Goal: Task Accomplishment & Management: Use online tool/utility

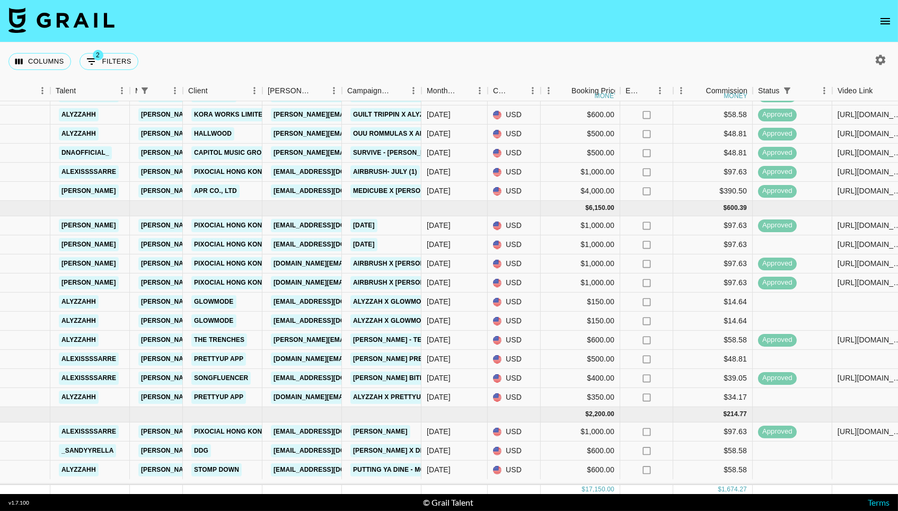
scroll to position [143, 203]
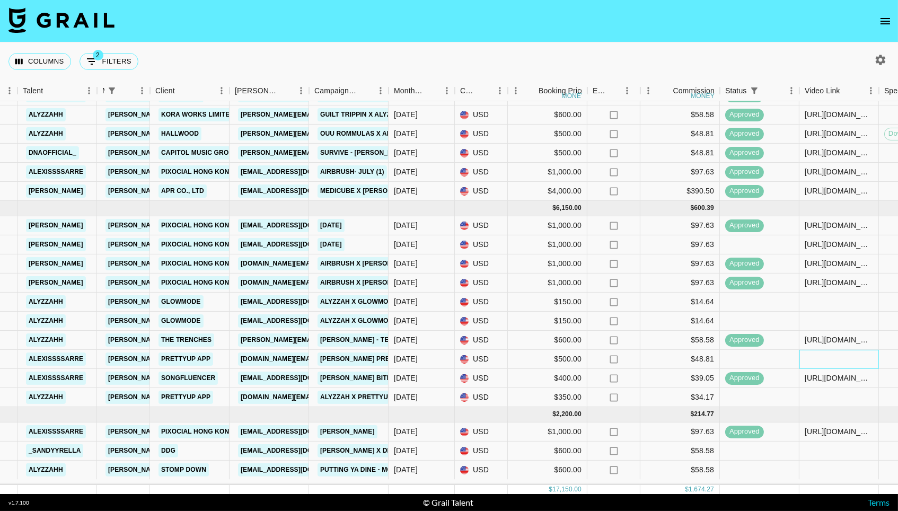
click at [822, 364] on div at bounding box center [840, 359] width 80 height 19
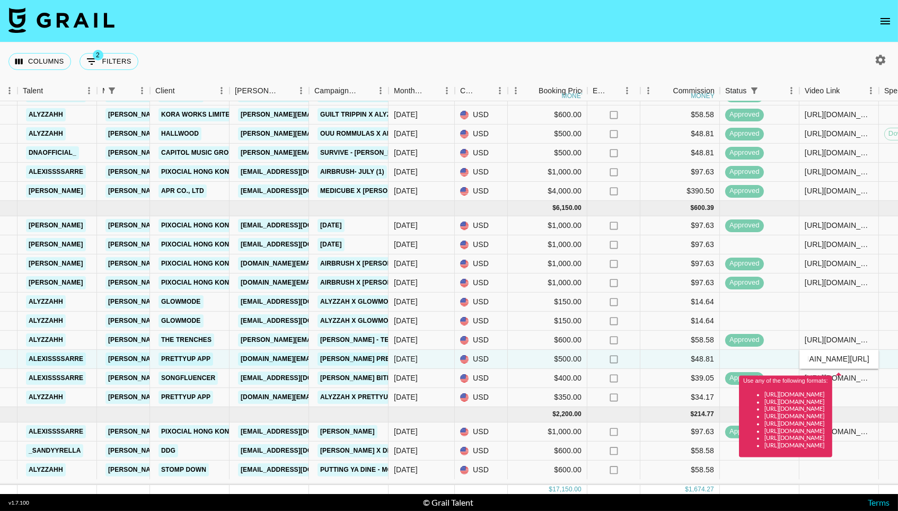
drag, startPoint x: 819, startPoint y: 362, endPoint x: 761, endPoint y: 360, distance: 58.4
click at [761, 360] on div "recK3sfQiLbs8WXaH alexissssarre [PERSON_NAME][EMAIL_ADDRESS][DOMAIN_NAME] Prett…" at bounding box center [677, 359] width 1761 height 19
click at [812, 363] on input "vhttps://[DOMAIN_NAME][URL]" at bounding box center [839, 359] width 78 height 8
type input "[URL][DOMAIN_NAME]"
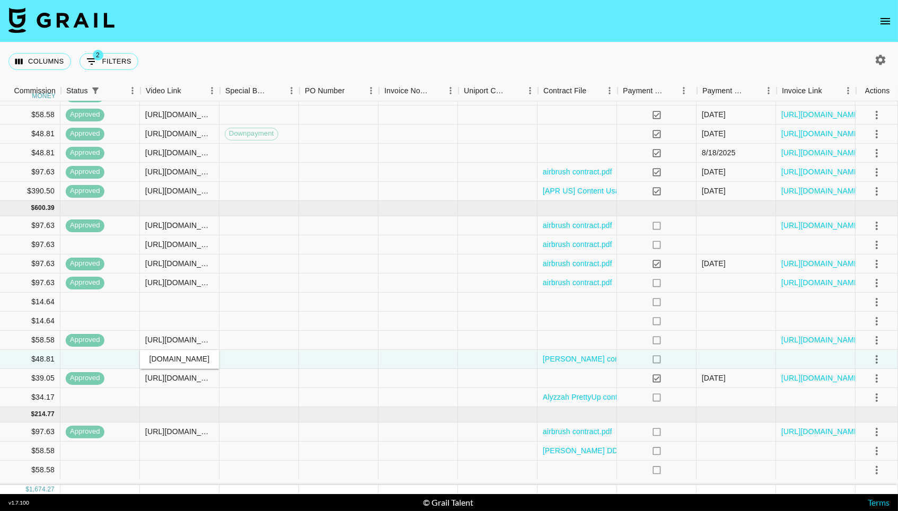
scroll to position [143, 862]
click at [879, 365] on icon "select merge strategy" at bounding box center [877, 359] width 13 height 13
click at [853, 461] on div "Approve" at bounding box center [854, 463] width 32 height 13
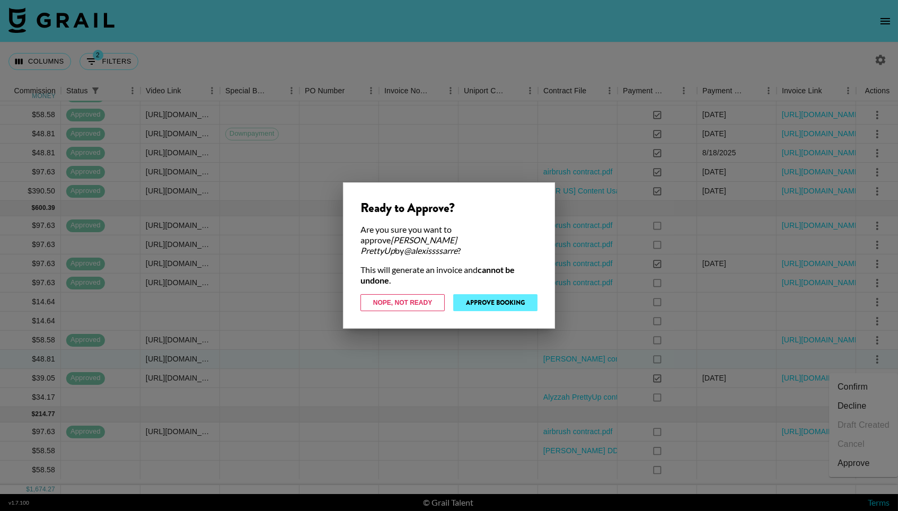
click at [486, 302] on button "Approve Booking" at bounding box center [495, 302] width 84 height 17
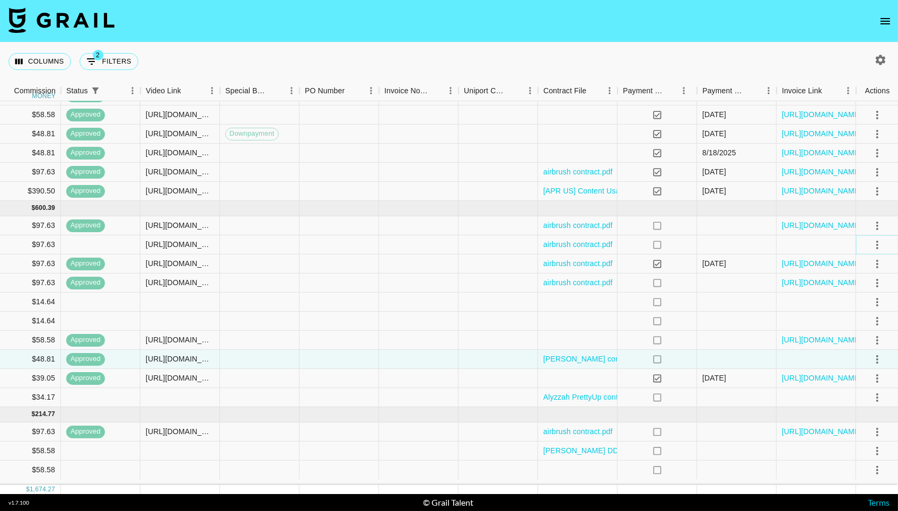
click at [883, 248] on icon "select merge strategy" at bounding box center [877, 244] width 13 height 13
click at [863, 343] on div "Approve" at bounding box center [854, 349] width 32 height 13
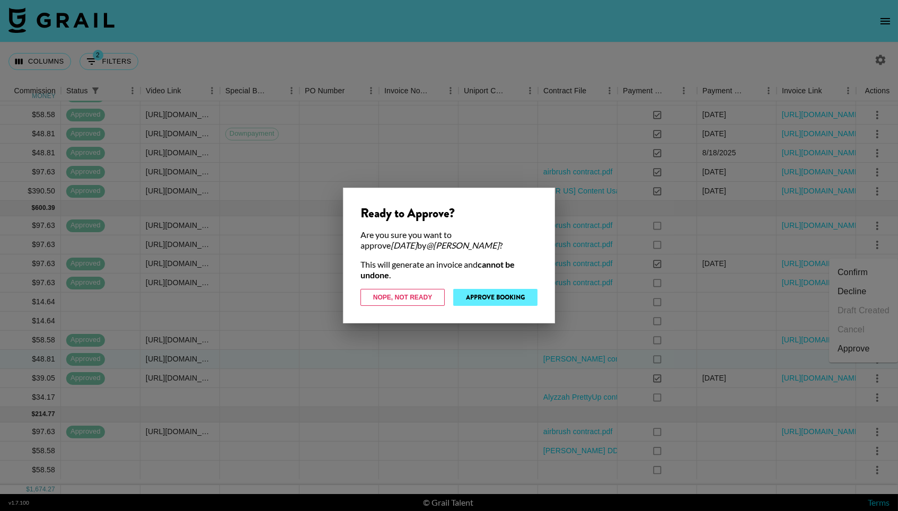
click at [506, 296] on button "Approve Booking" at bounding box center [495, 297] width 84 height 17
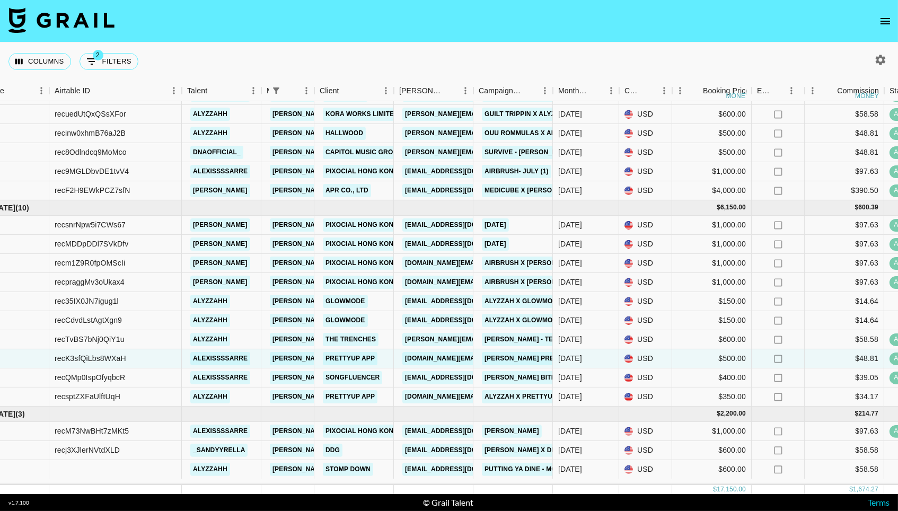
scroll to position [143, 38]
click at [128, 368] on div "recK3sfQiLbs8WXaH" at bounding box center [115, 359] width 133 height 19
click at [128, 365] on div "recK3sfQiLbs8WXaH" at bounding box center [115, 359] width 133 height 19
drag, startPoint x: 128, startPoint y: 365, endPoint x: 56, endPoint y: 366, distance: 72.1
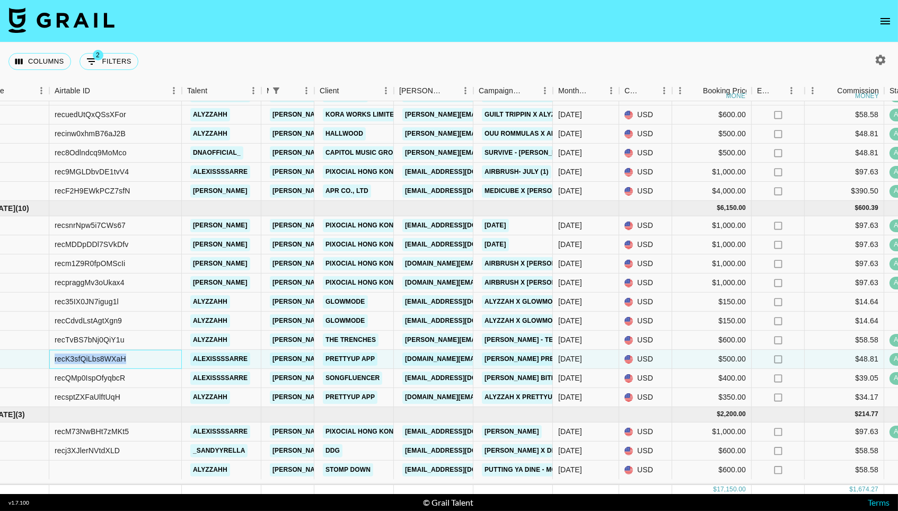
click at [56, 366] on div "recK3sfQiLbs8WXaH" at bounding box center [115, 359] width 133 height 19
copy div "recK3sfQiLbs8WXaH"
